Goal: Task Accomplishment & Management: Use online tool/utility

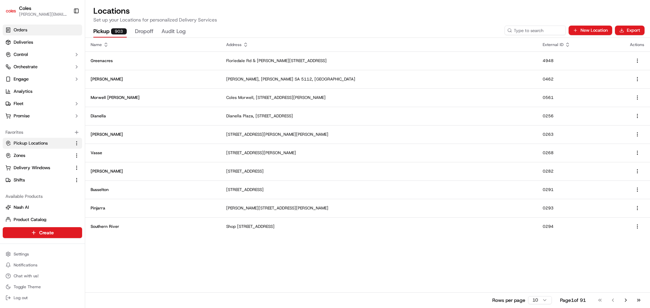
click at [26, 30] on span "Orders" at bounding box center [21, 30] width 14 height 6
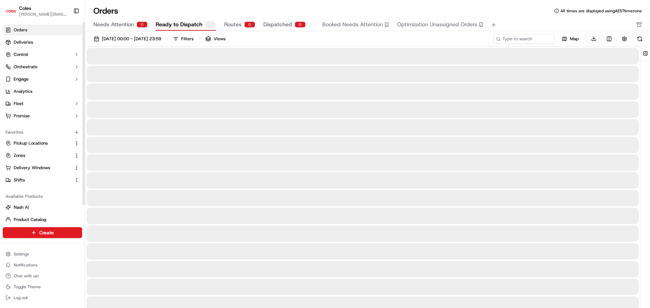
click at [26, 30] on span "Orders" at bounding box center [21, 30] width 14 height 6
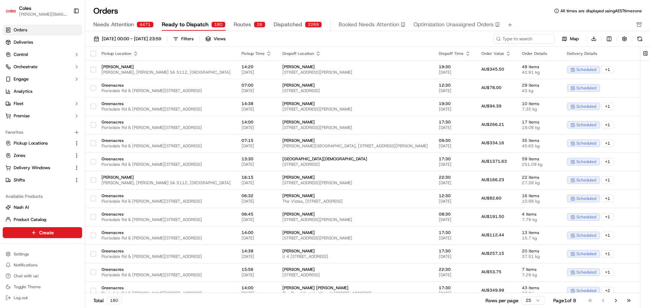
click at [420, 22] on span "Optimization Unassigned Orders" at bounding box center [453, 24] width 80 height 8
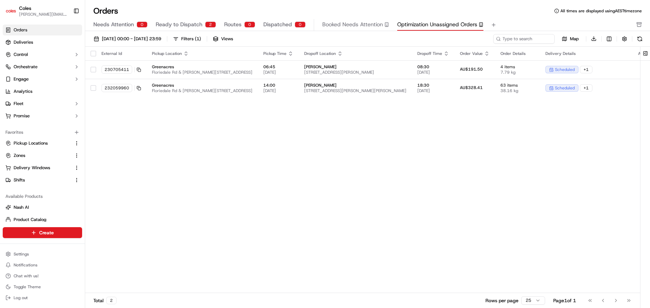
click at [179, 23] on span "Ready to Dispatch" at bounding box center [179, 24] width 47 height 8
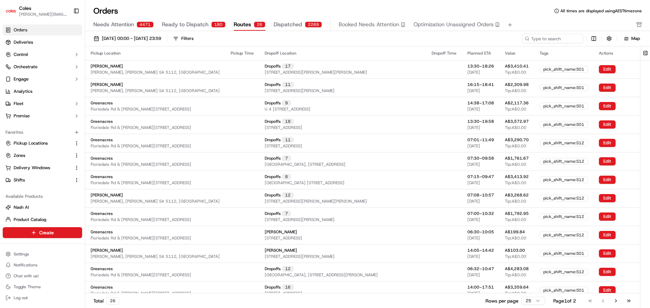
click at [245, 24] on span "Routes" at bounding box center [242, 24] width 17 height 8
click at [365, 71] on div "Dropoffs 17 [STREET_ADDRESS][PERSON_NAME][PERSON_NAME]" at bounding box center [343, 69] width 156 height 12
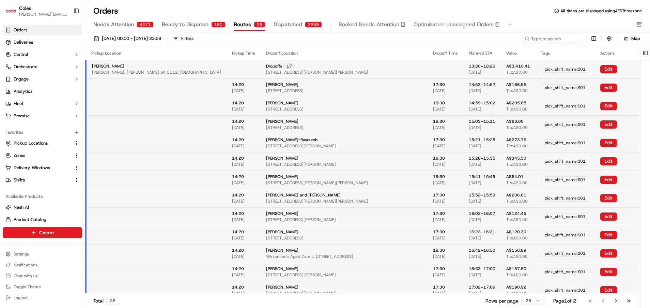
click at [365, 71] on div "Dropoffs 17 [STREET_ADDRESS][PERSON_NAME][PERSON_NAME]" at bounding box center [344, 69] width 156 height 12
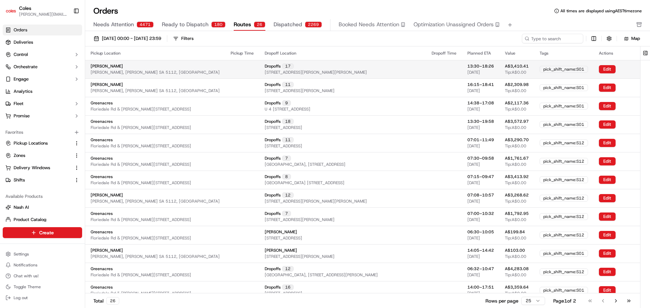
click at [320, 62] on td "Dropoffs 17 [STREET_ADDRESS][PERSON_NAME][PERSON_NAME]" at bounding box center [342, 69] width 167 height 18
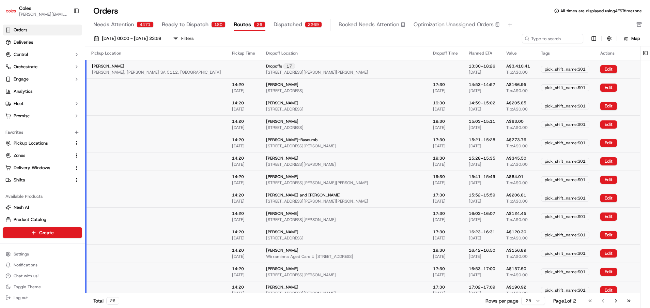
click at [413, 25] on span "Optimization Unassigned Orders" at bounding box center [453, 24] width 80 height 8
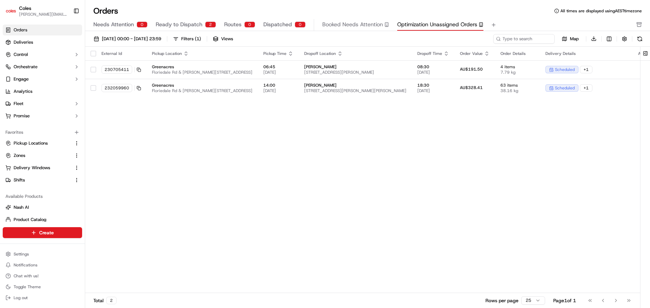
click at [423, 23] on span "Optimization Unassigned Orders" at bounding box center [437, 24] width 80 height 8
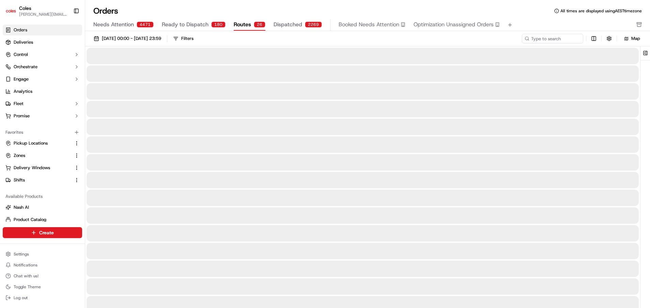
click at [227, 21] on div "Needs Attention 4471 Ready to Dispatch 180 Routes 26 Dispatched 2269 Booked Nee…" at bounding box center [362, 25] width 539 height 12
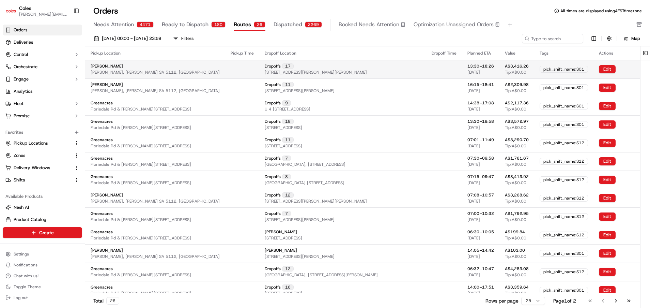
click at [309, 69] on div "Dropoffs 17 [STREET_ADDRESS][PERSON_NAME][PERSON_NAME]" at bounding box center [343, 69] width 156 height 12
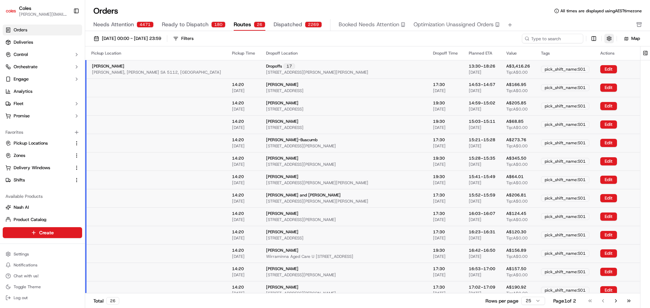
click at [609, 37] on button "button" at bounding box center [609, 39] width 10 height 10
click at [197, 40] on button "Filters" at bounding box center [183, 39] width 27 height 10
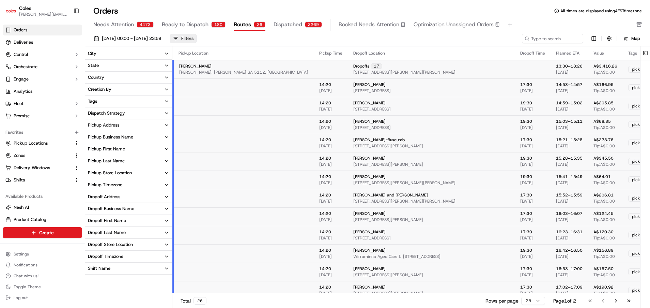
click at [176, 25] on span "Ready to Dispatch" at bounding box center [185, 24] width 47 height 8
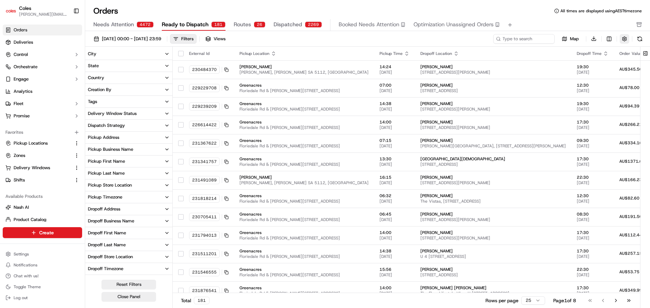
click at [626, 36] on button "button" at bounding box center [625, 39] width 10 height 10
click at [193, 40] on div "Filters" at bounding box center [187, 39] width 12 height 6
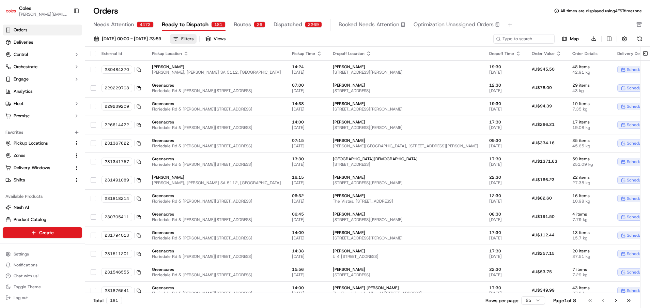
click at [193, 40] on div "Filters" at bounding box center [187, 39] width 12 height 6
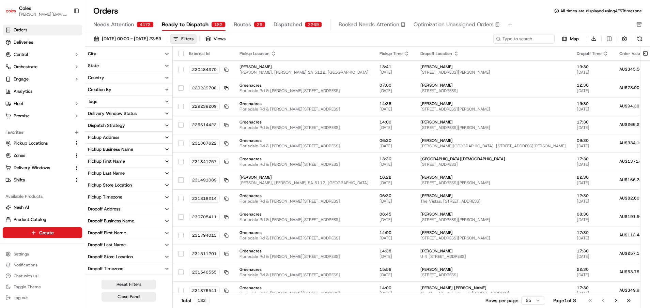
click at [243, 22] on span "Routes" at bounding box center [242, 24] width 17 height 8
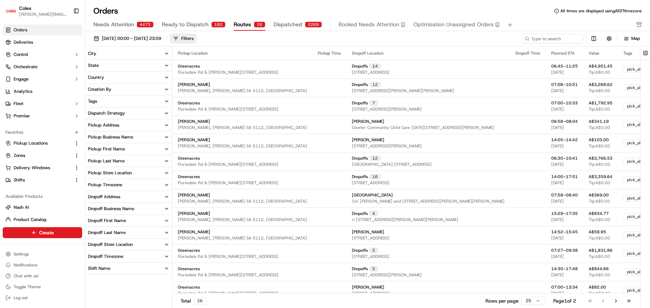
click at [130, 172] on div "Pickup Store Location" at bounding box center [110, 173] width 44 height 6
click at [132, 170] on button "Pickup Store Location" at bounding box center [128, 173] width 87 height 12
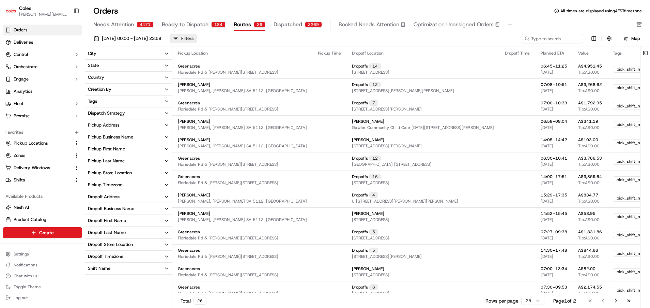
click at [132, 268] on button "Shift Name" at bounding box center [128, 268] width 87 height 12
click at [160, 259] on button "Dropoff Timezone" at bounding box center [128, 256] width 87 height 12
click at [160, 259] on button "Dropoff Timezone" at bounding box center [140, 256] width 110 height 12
click at [165, 269] on icon "button" at bounding box center [166, 267] width 3 height 1
click at [126, 148] on button "Pickup First Name" at bounding box center [128, 149] width 87 height 12
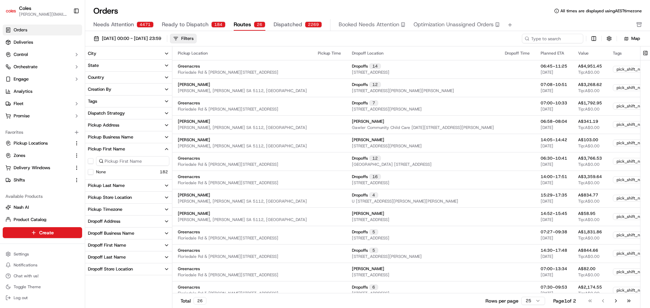
click at [126, 148] on button "Pickup First Name" at bounding box center [128, 149] width 87 height 12
click at [132, 134] on div "Pickup Business Name" at bounding box center [110, 137] width 45 height 6
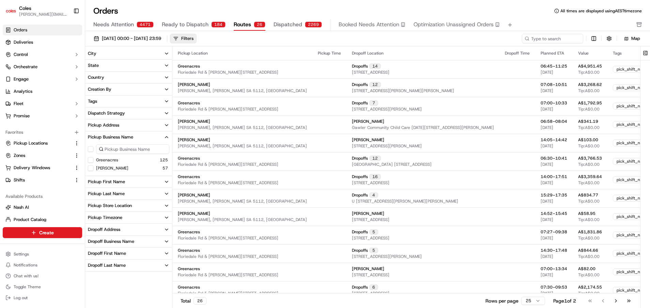
click at [132, 134] on div "Pickup Business Name" at bounding box center [110, 137] width 45 height 6
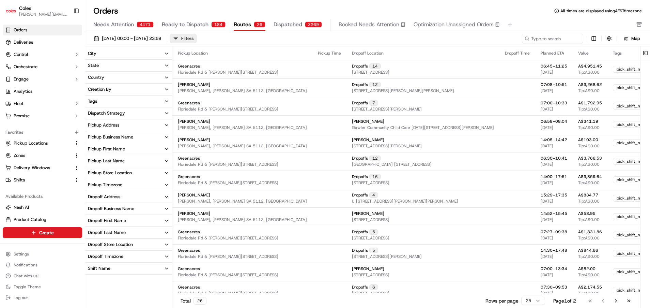
click at [136, 123] on button "Pickup Address" at bounding box center [128, 125] width 87 height 12
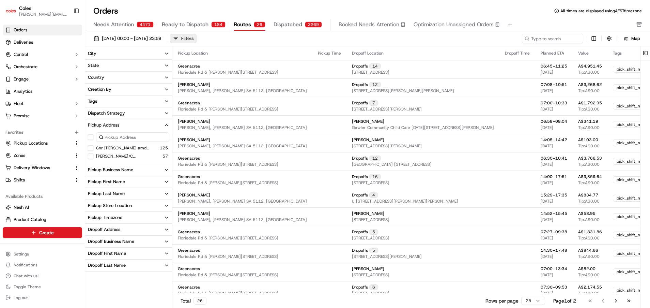
click at [136, 123] on button "Pickup Address" at bounding box center [128, 125] width 87 height 12
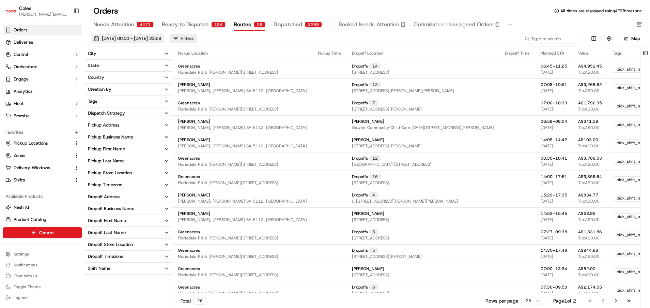
click at [161, 37] on span "[DATE] 00:00 - [DATE] 23:59" at bounding box center [131, 38] width 59 height 6
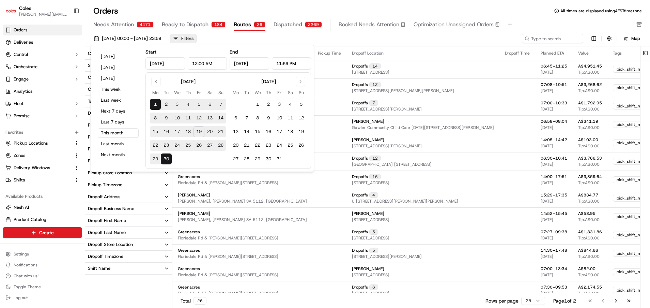
click at [155, 144] on button "22" at bounding box center [155, 145] width 11 height 11
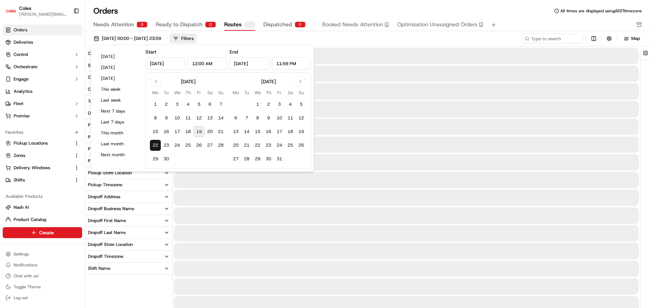
type input "[DATE]"
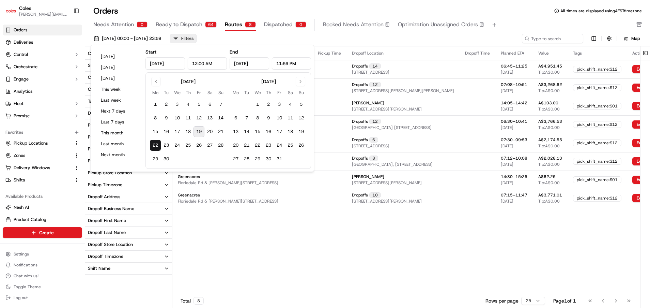
click at [348, 38] on div "[DATE] 00:00 - [DATE] 23:59 Filters" at bounding box center [306, 39] width 431 height 10
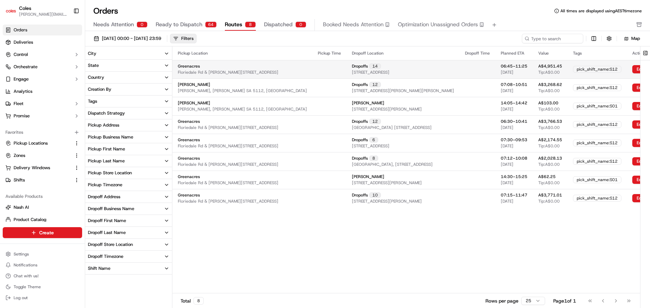
click at [409, 66] on div "Dropoffs 14 [STREET_ADDRESS]" at bounding box center [403, 69] width 102 height 12
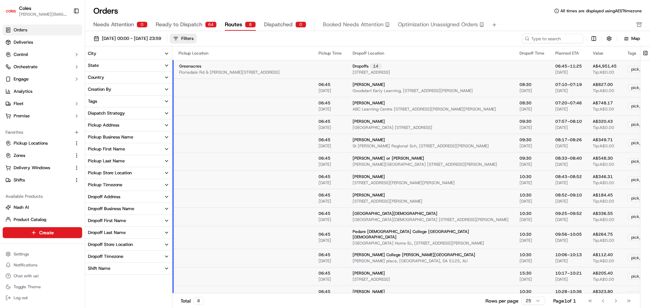
click at [409, 66] on div "Dropoffs 14 [STREET_ADDRESS]" at bounding box center [431, 69] width 156 height 12
